Goal: Transaction & Acquisition: Subscribe to service/newsletter

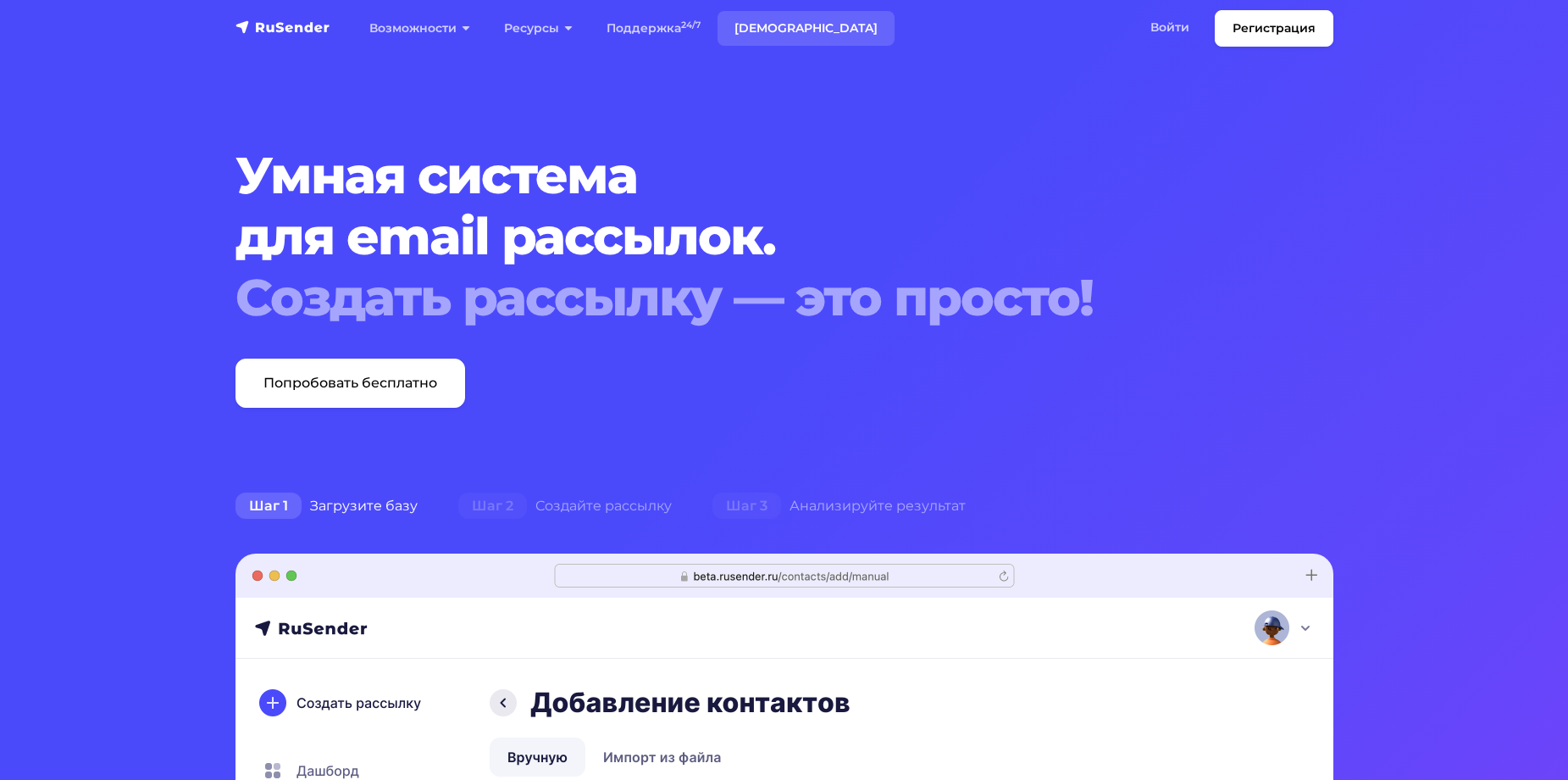
click at [738, 41] on link "[DEMOGRAPHIC_DATA]" at bounding box center [806, 28] width 177 height 35
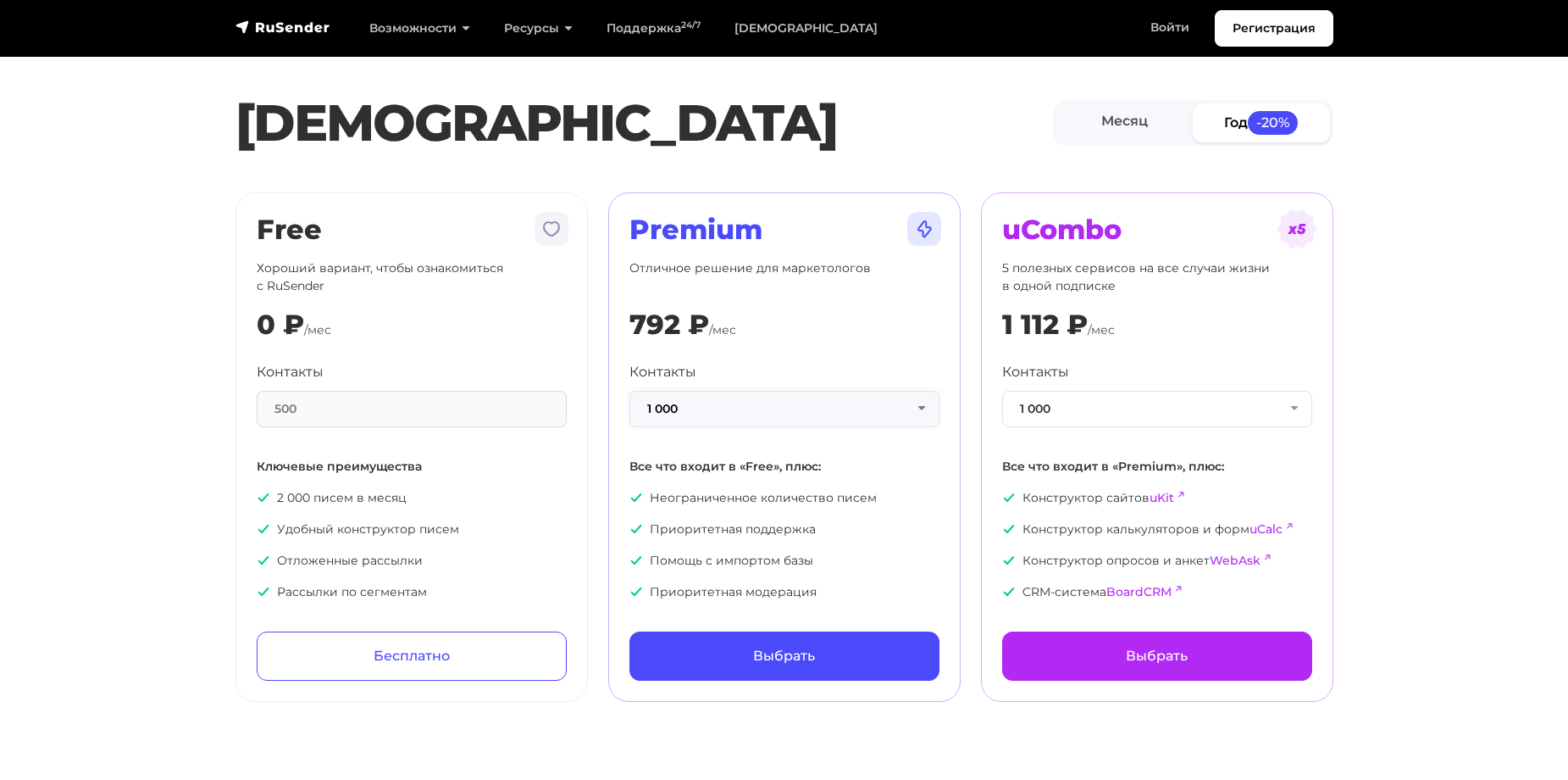
click at [822, 394] on button "1 000" at bounding box center [784, 409] width 310 height 37
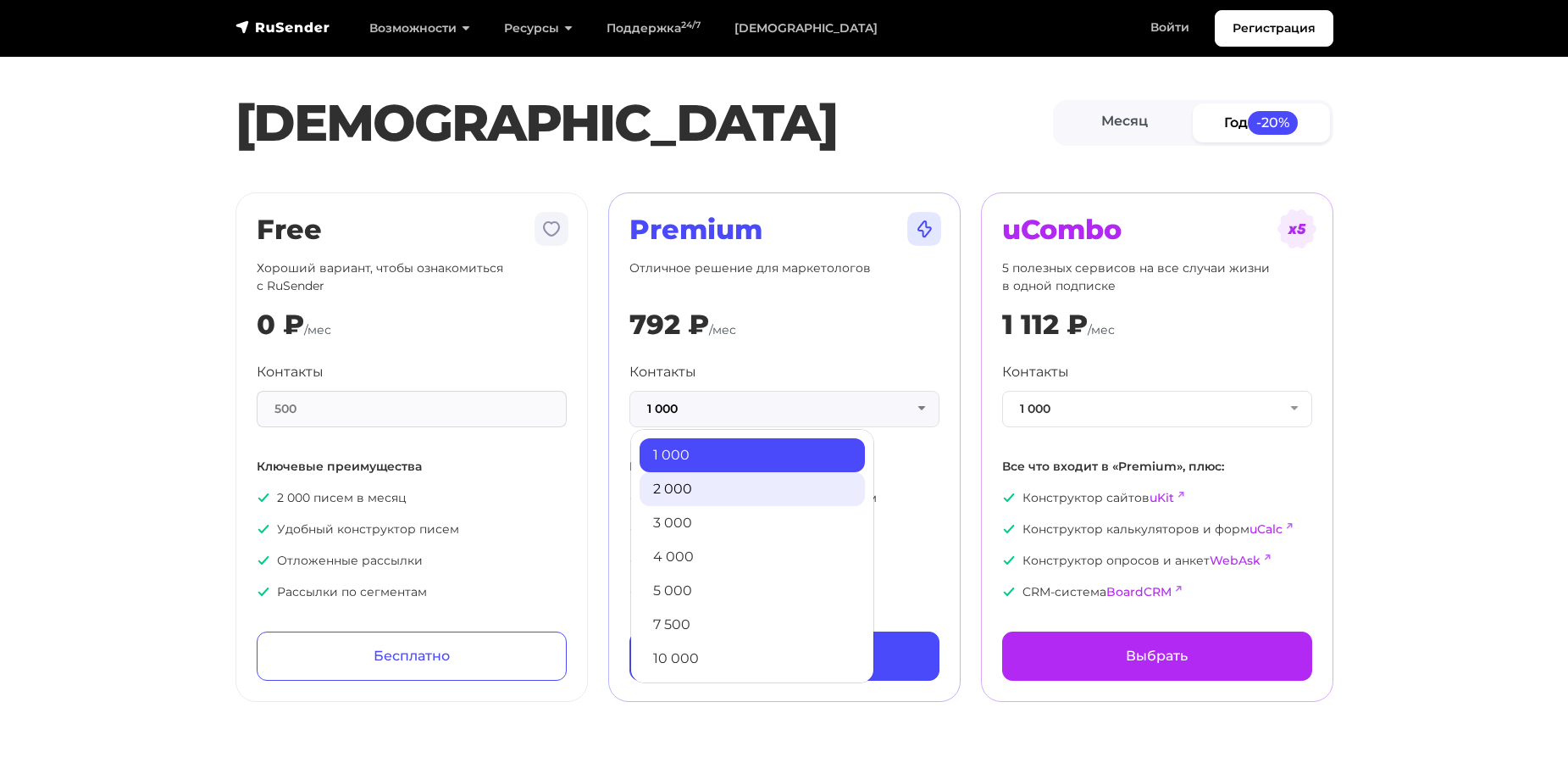
click at [736, 495] on link "2 000" at bounding box center [752, 489] width 226 height 34
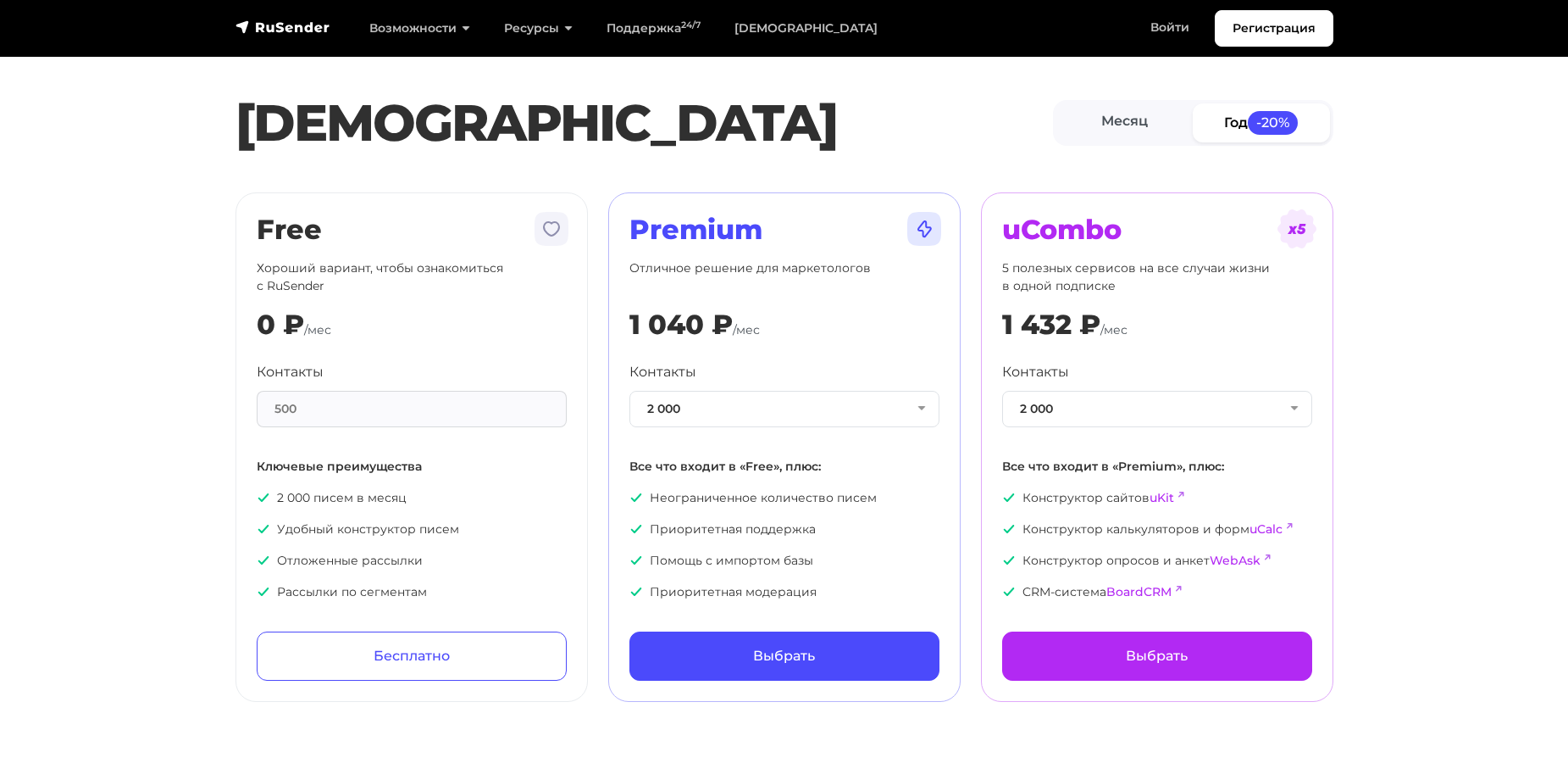
click at [1363, 354] on section "[PERSON_NAME] Год -20% Free Хороший вариант, чтобы ознакомиться с RuSender 0 ₽ …" at bounding box center [784, 361] width 1568 height 681
